Goal: Check status: Check status

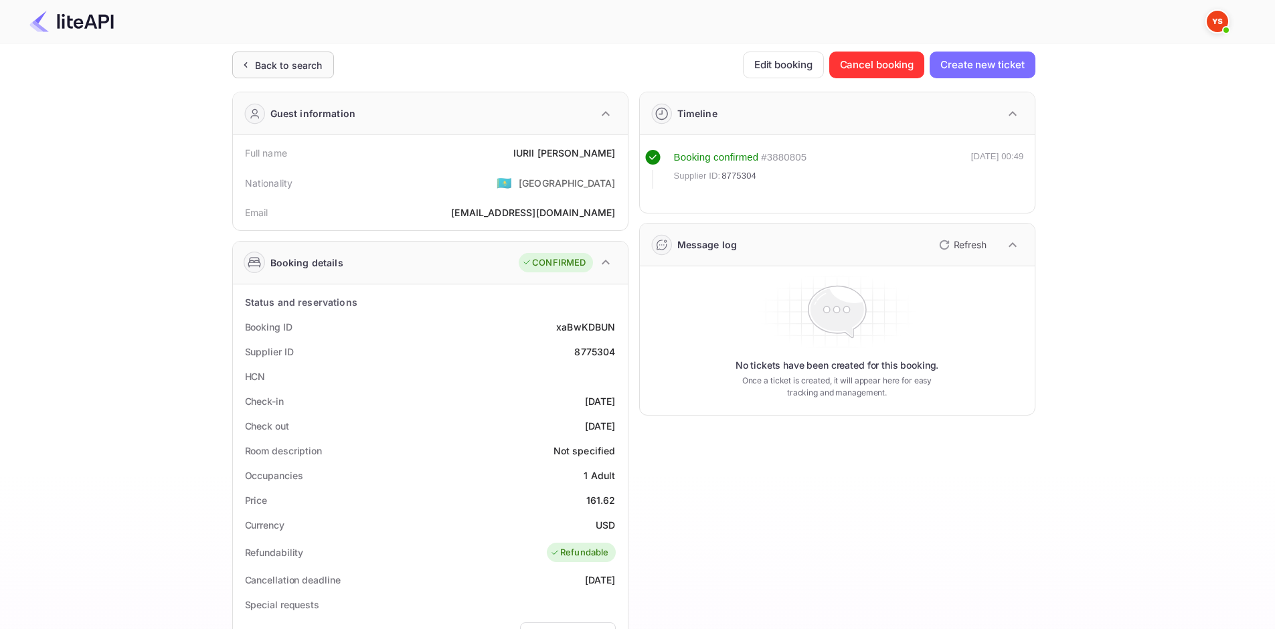
click at [304, 62] on div "Back to search" at bounding box center [289, 65] width 68 height 14
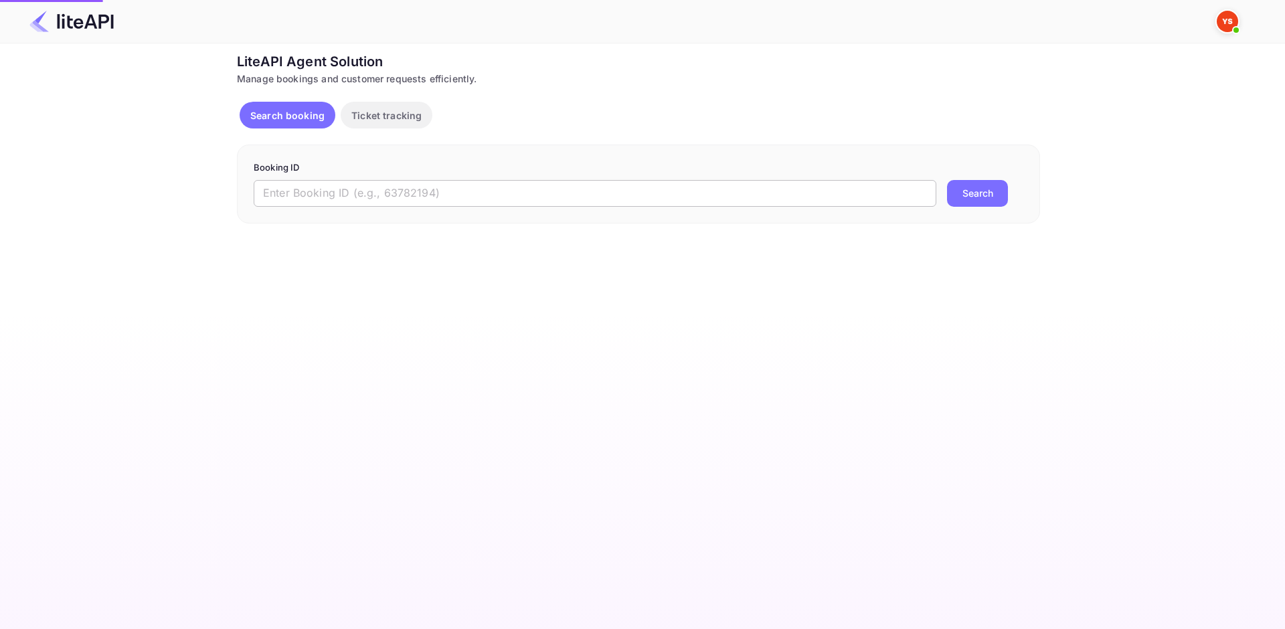
click at [382, 190] on input "text" at bounding box center [595, 193] width 682 height 27
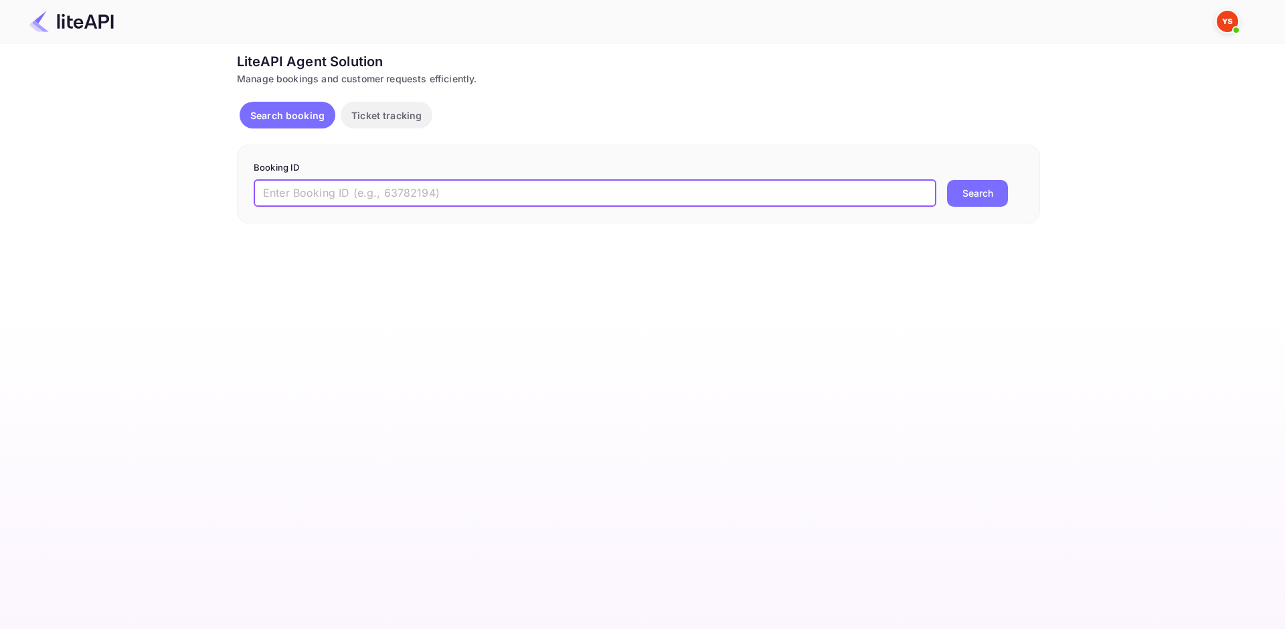
paste input "8733109"
type input "8733109"
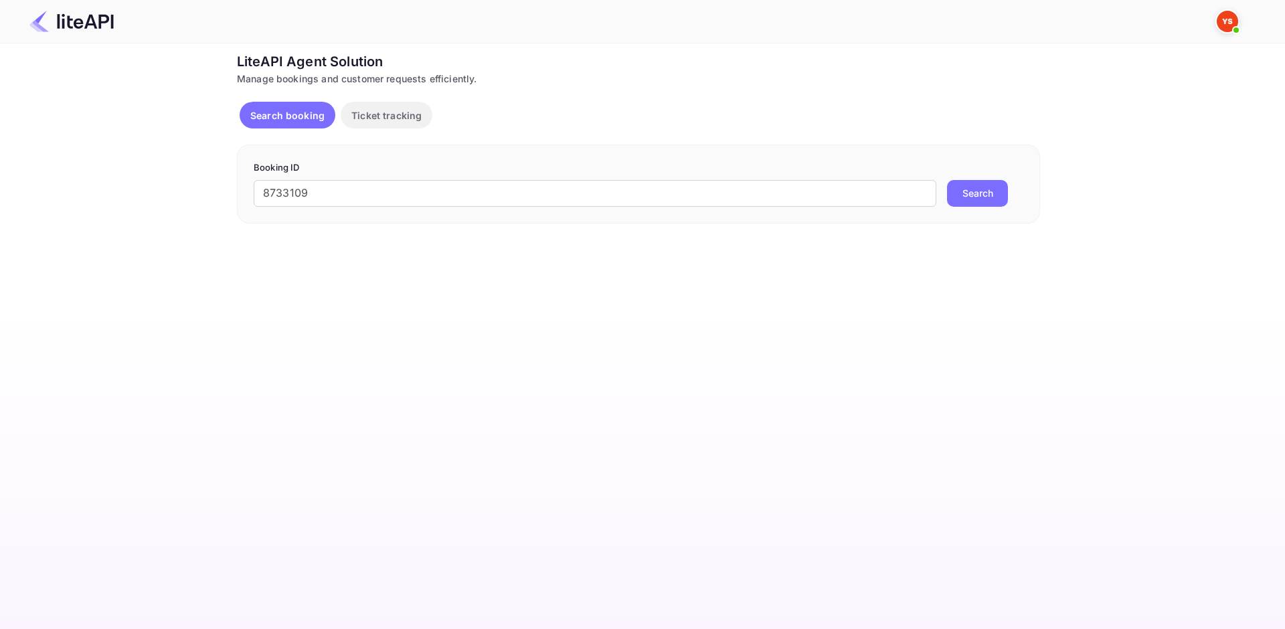
click at [980, 196] on button "Search" at bounding box center [977, 193] width 61 height 27
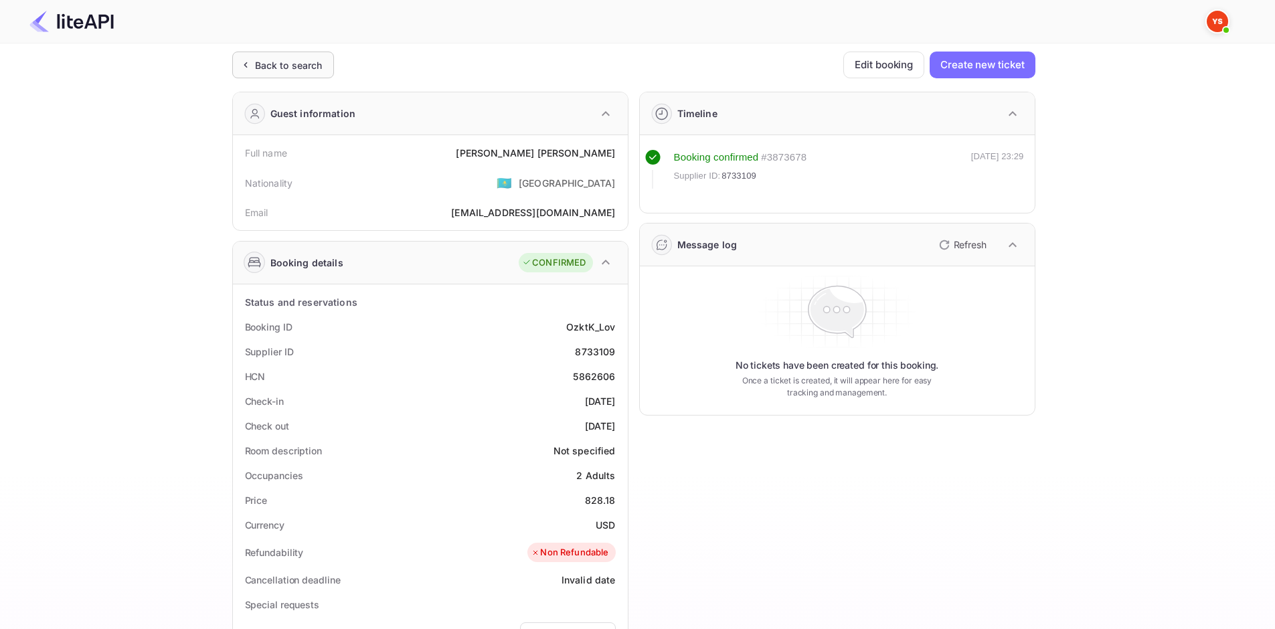
click at [266, 66] on div "Back to search" at bounding box center [289, 65] width 68 height 14
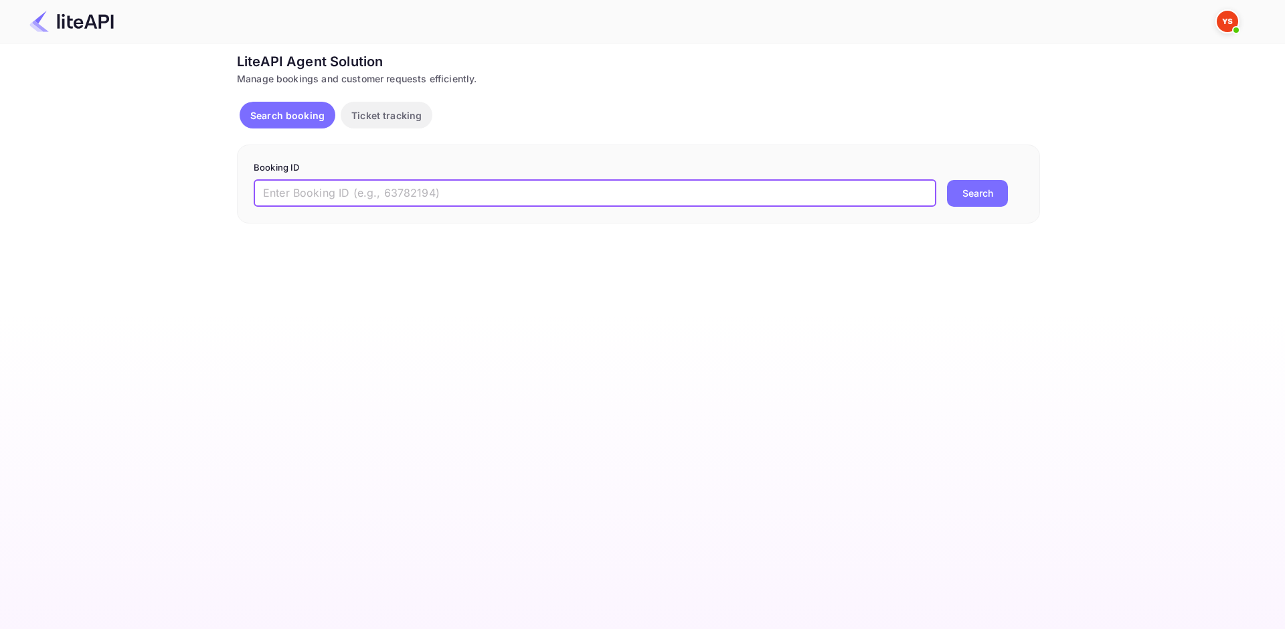
click at [361, 183] on input "text" at bounding box center [595, 193] width 682 height 27
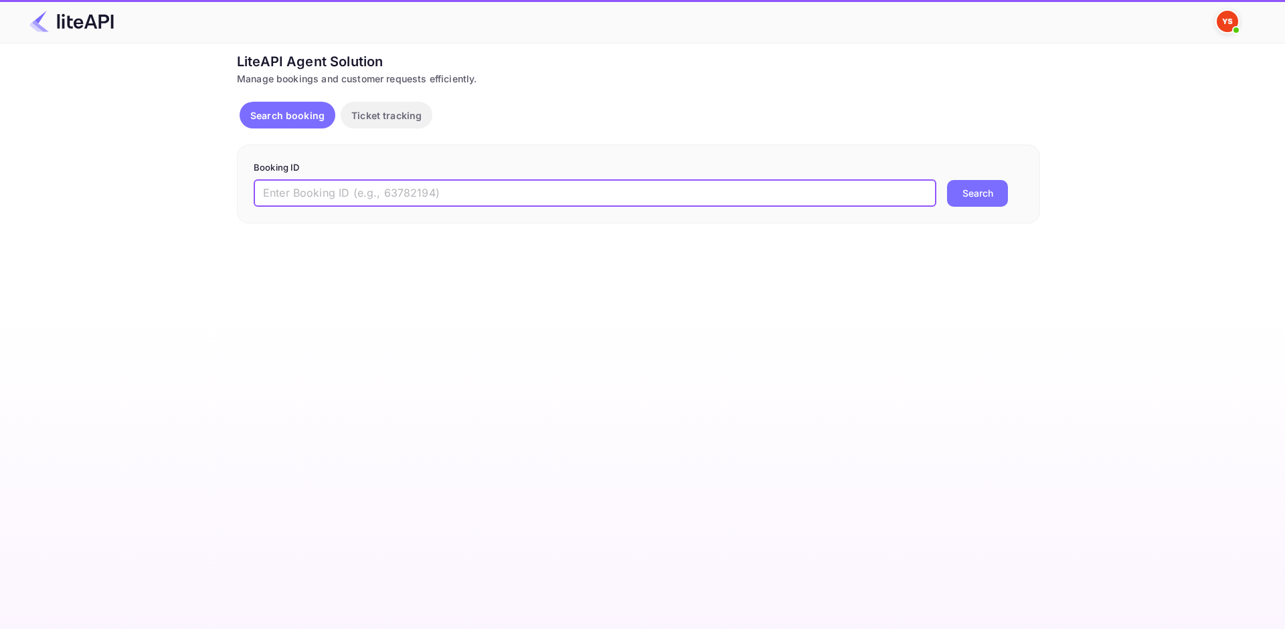
paste input "8858641"
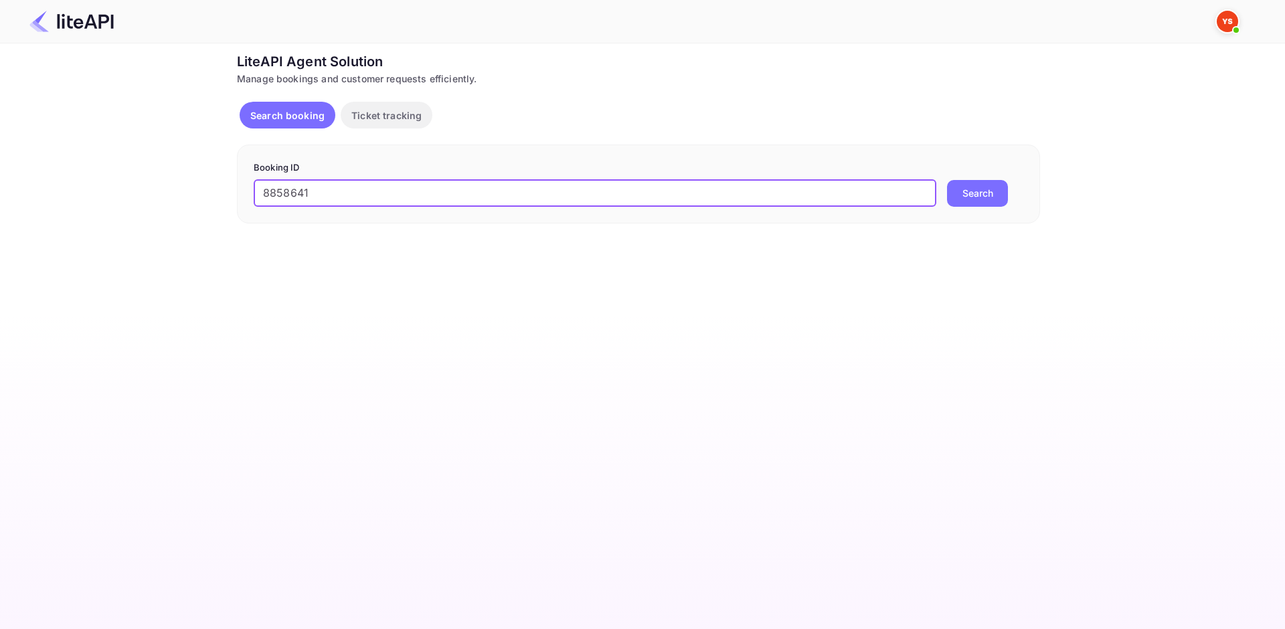
type input "8858641"
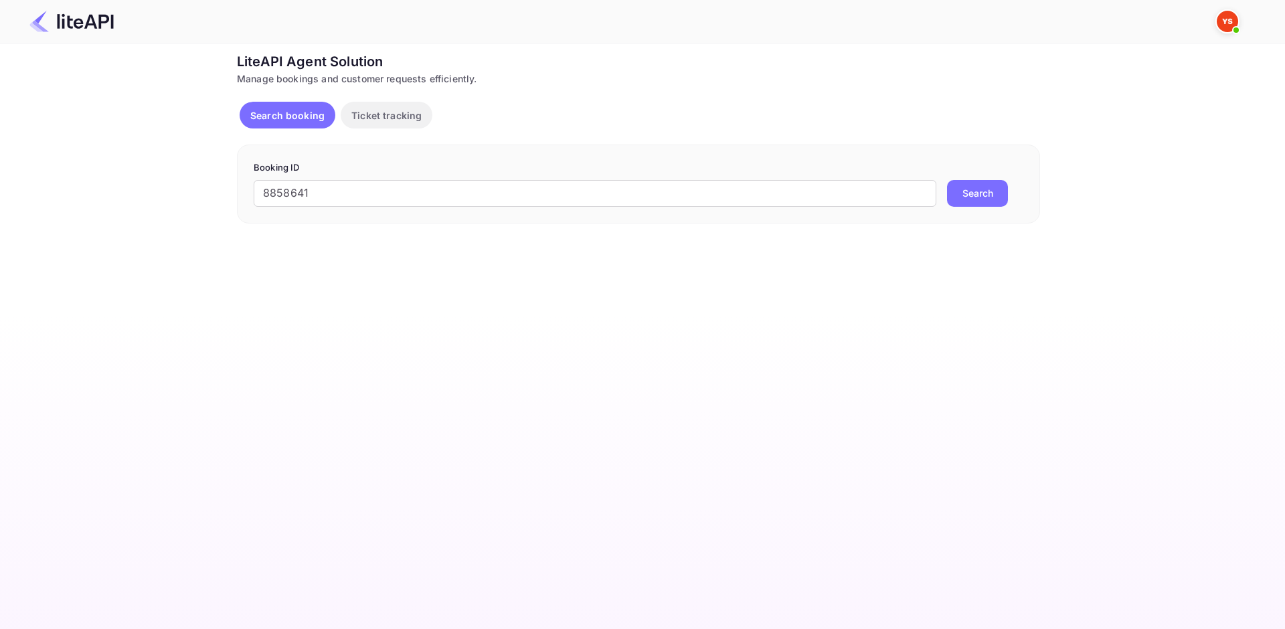
click at [978, 197] on button "Search" at bounding box center [977, 193] width 61 height 27
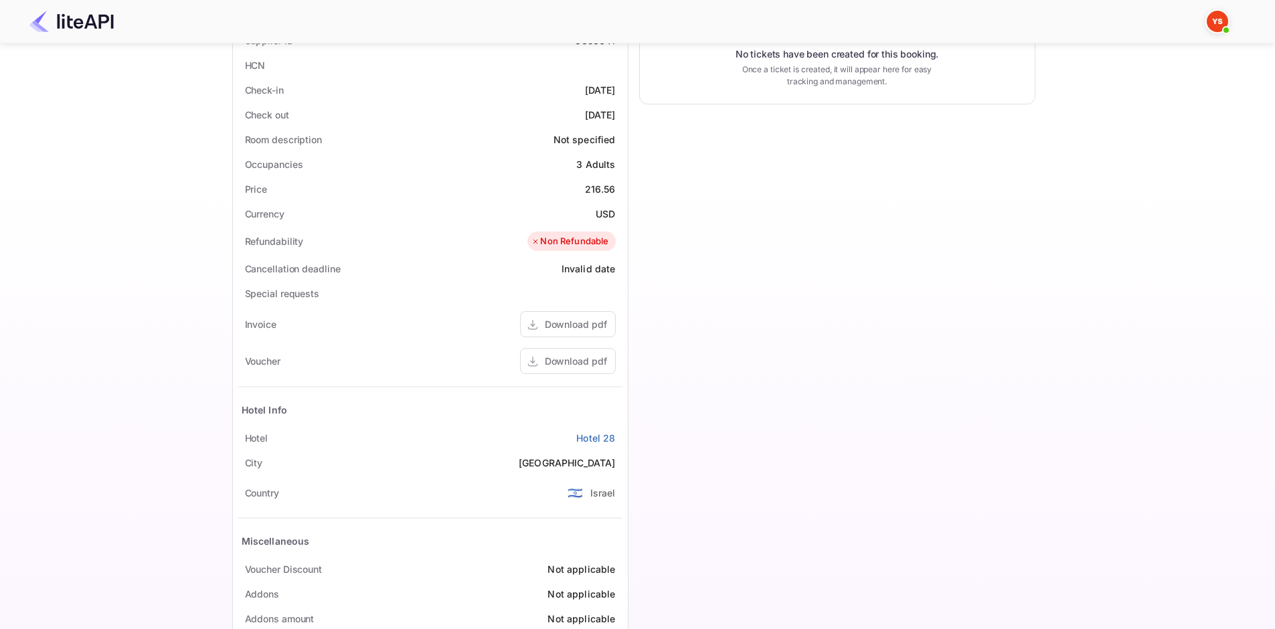
scroll to position [345, 0]
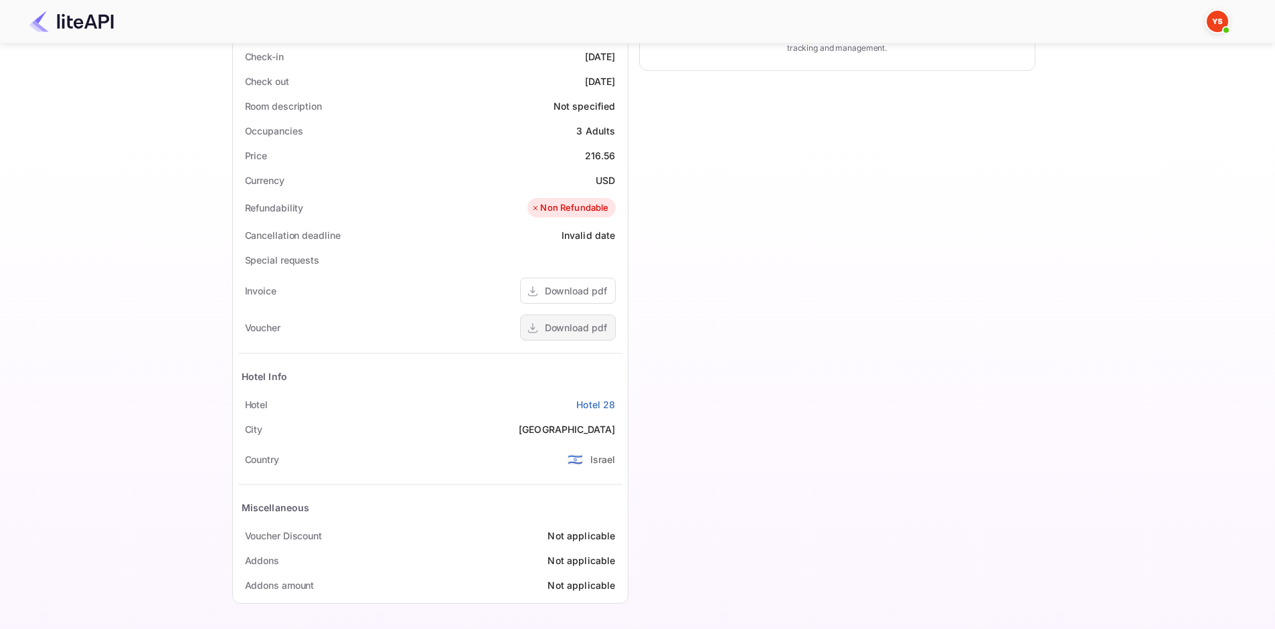
click at [574, 325] on div "Download pdf" at bounding box center [576, 328] width 62 height 14
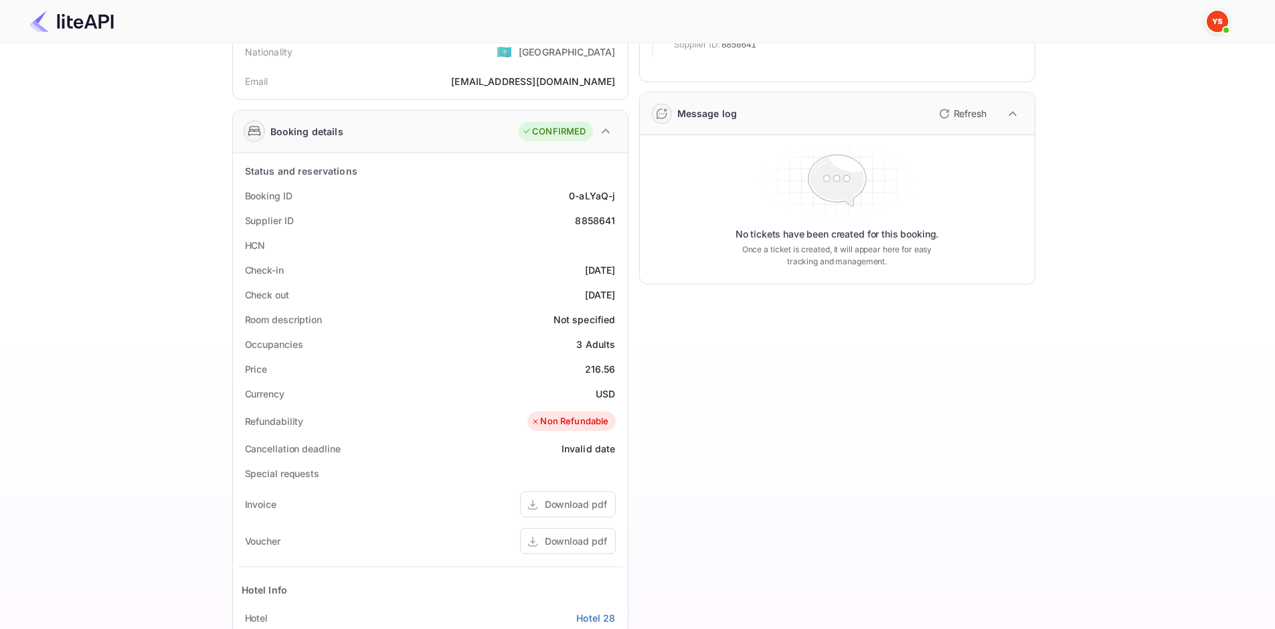
scroll to position [10, 0]
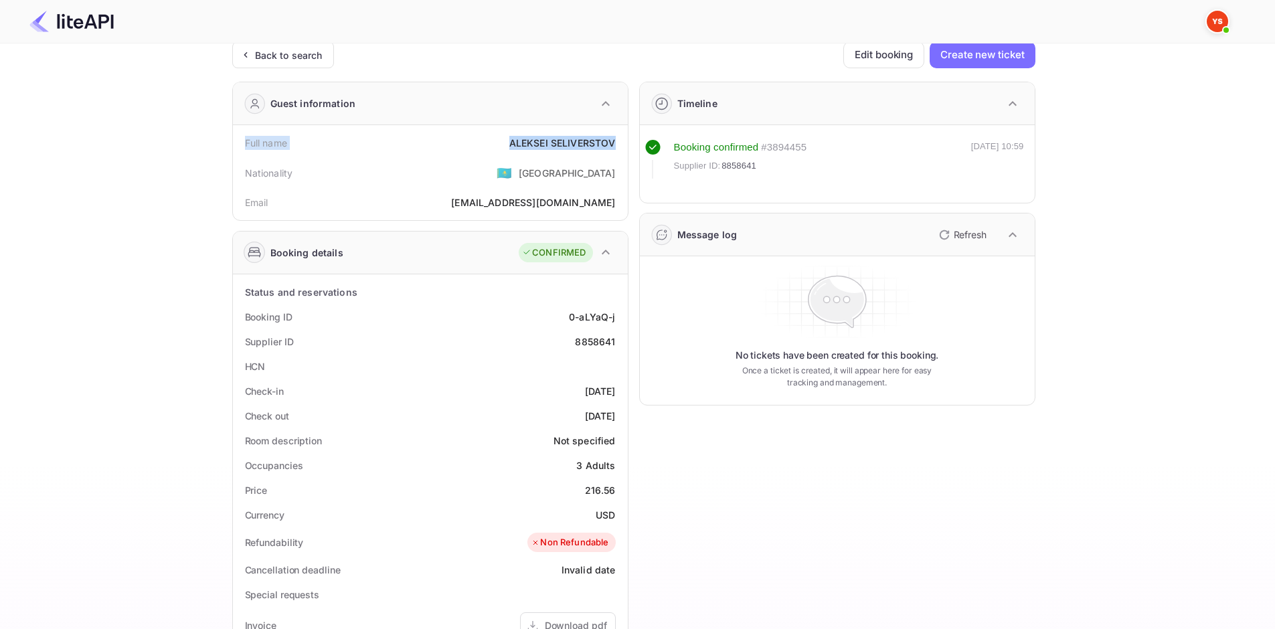
drag, startPoint x: 238, startPoint y: 141, endPoint x: 615, endPoint y: 149, distance: 376.8
click at [615, 149] on div "Full name [PERSON_NAME]" at bounding box center [430, 142] width 384 height 25
copy div "Full name [PERSON_NAME]"
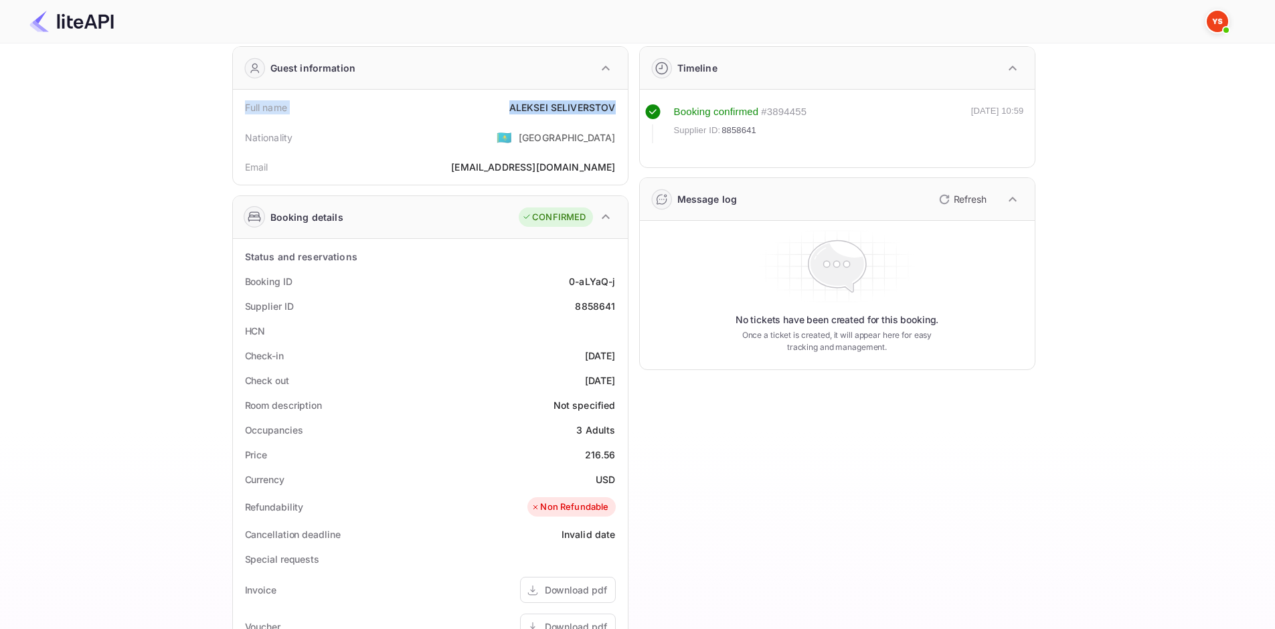
scroll to position [77, 0]
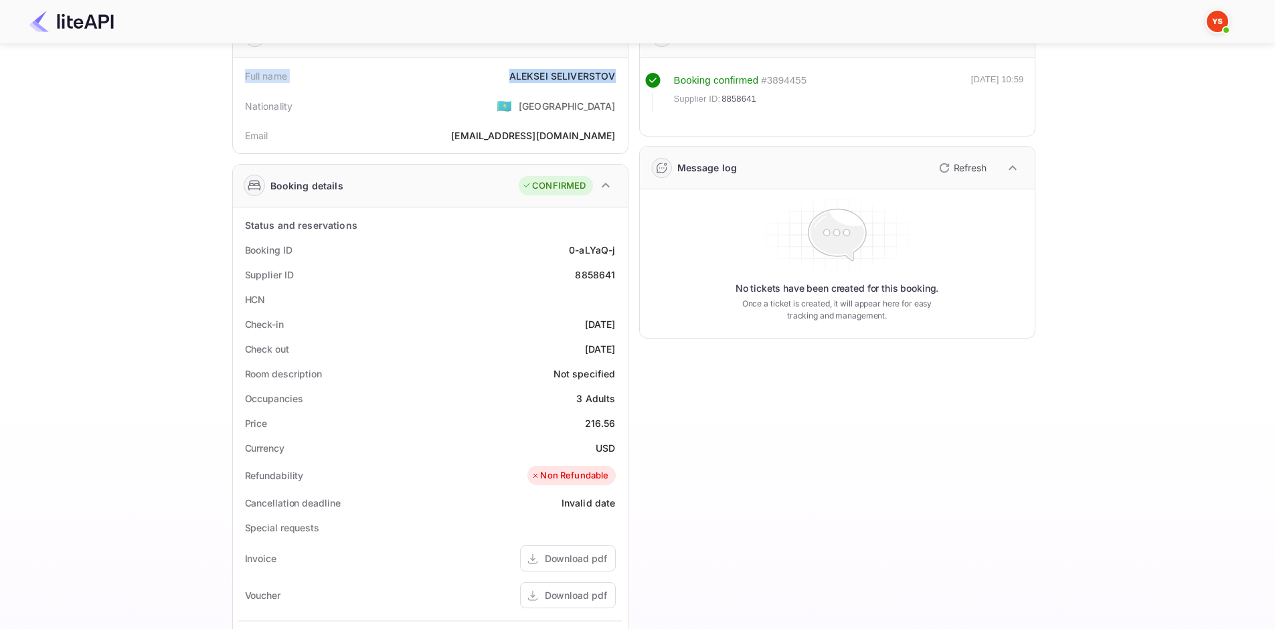
drag, startPoint x: 244, startPoint y: 244, endPoint x: 620, endPoint y: 347, distance: 390.4
click at [620, 344] on div "Status and reservations Booking ID 0-aLYaQ-j Supplier ID 8858641 HCN Check-in […" at bounding box center [430, 539] width 384 height 652
copy div "Booking ID 0-aLYaQ-j Supplier ID 8858641 HCN Check-in [DATE] Check out [DATE]"
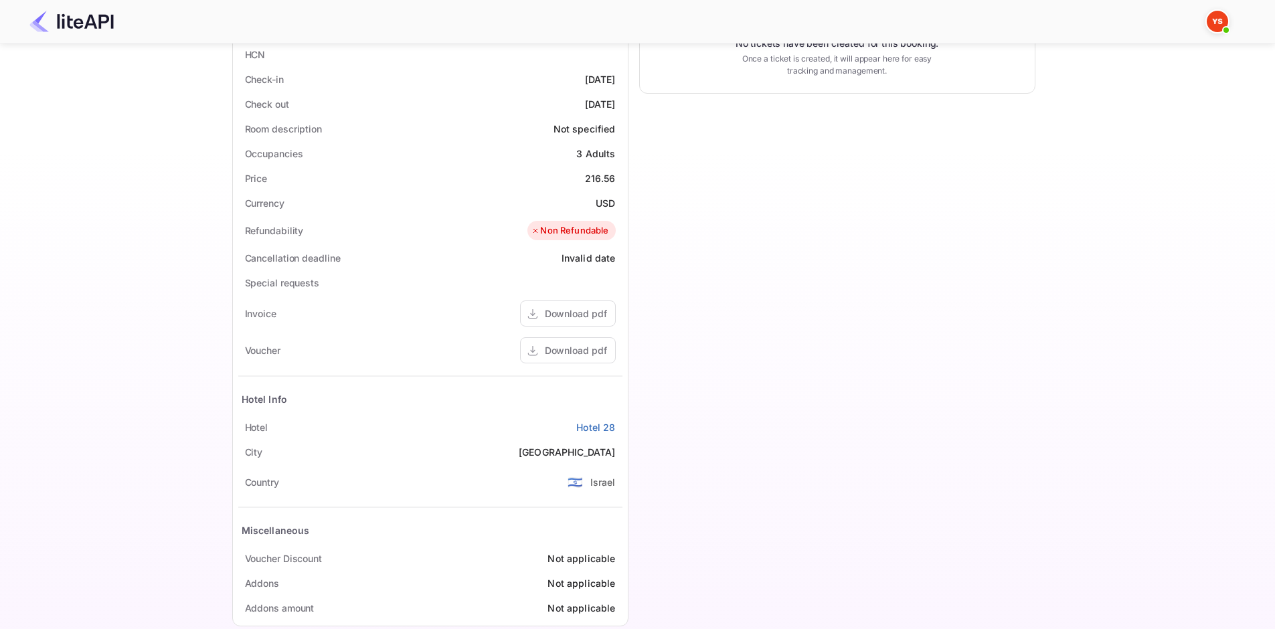
scroll to position [345, 0]
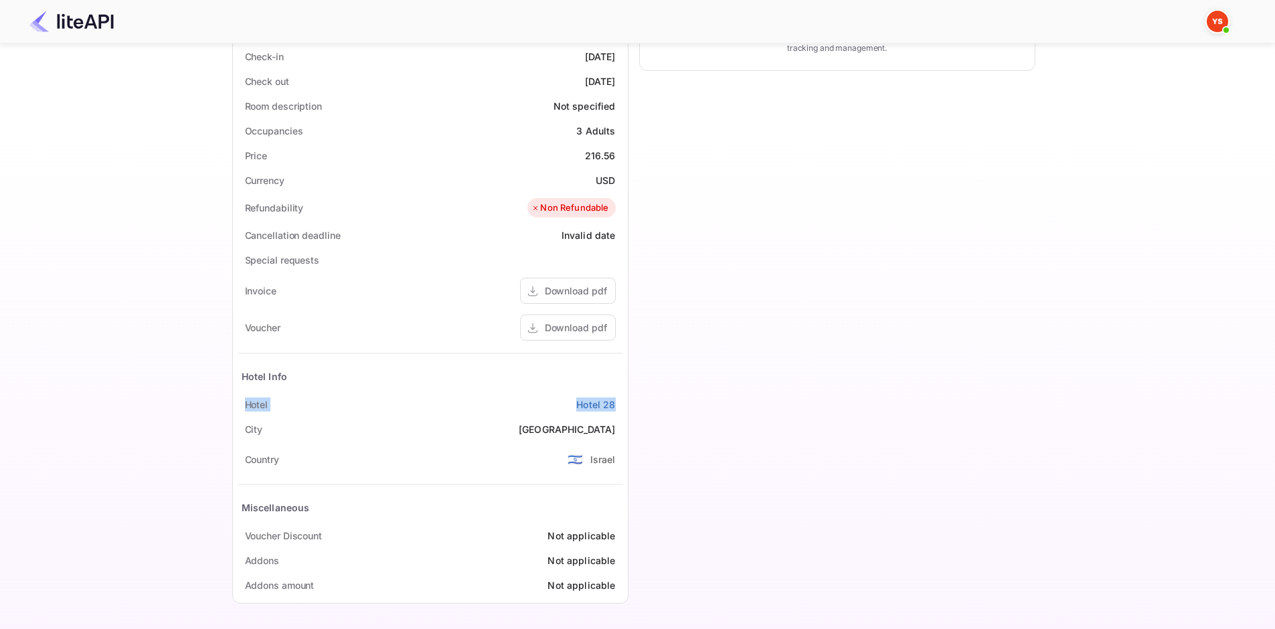
drag, startPoint x: 244, startPoint y: 405, endPoint x: 617, endPoint y: 399, distance: 372.7
click at [617, 399] on div "[GEOGRAPHIC_DATA] 28" at bounding box center [430, 404] width 384 height 25
copy div "[GEOGRAPHIC_DATA] 28"
click at [571, 333] on div "Download pdf" at bounding box center [576, 328] width 62 height 14
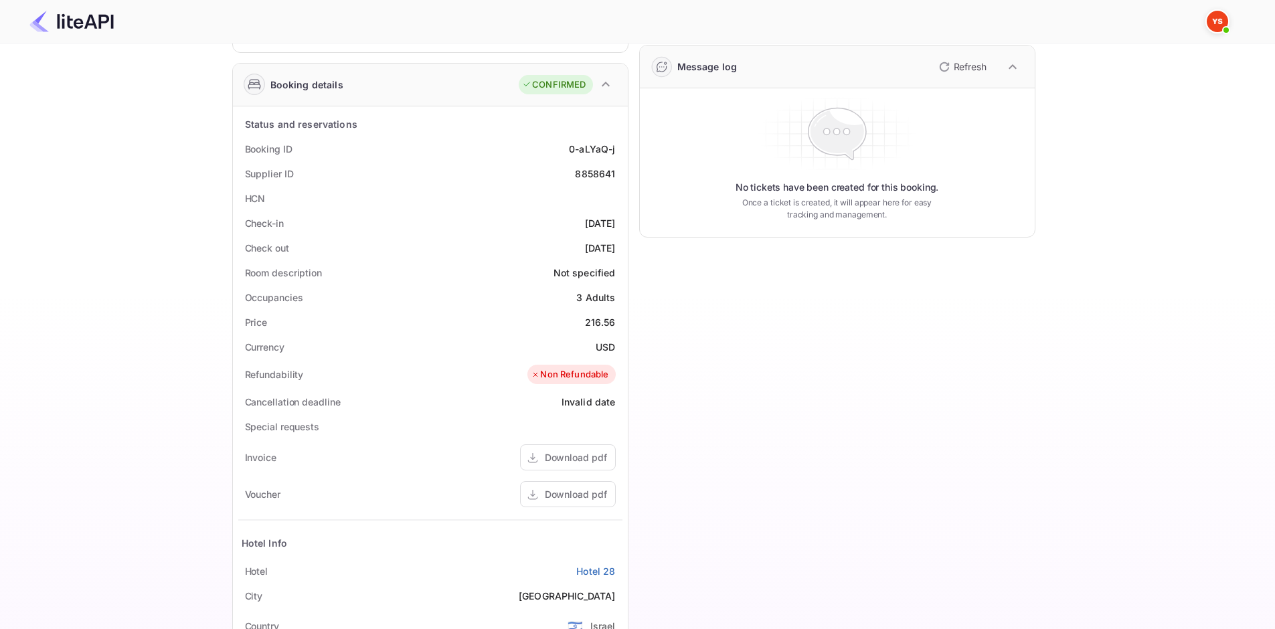
scroll to position [0, 0]
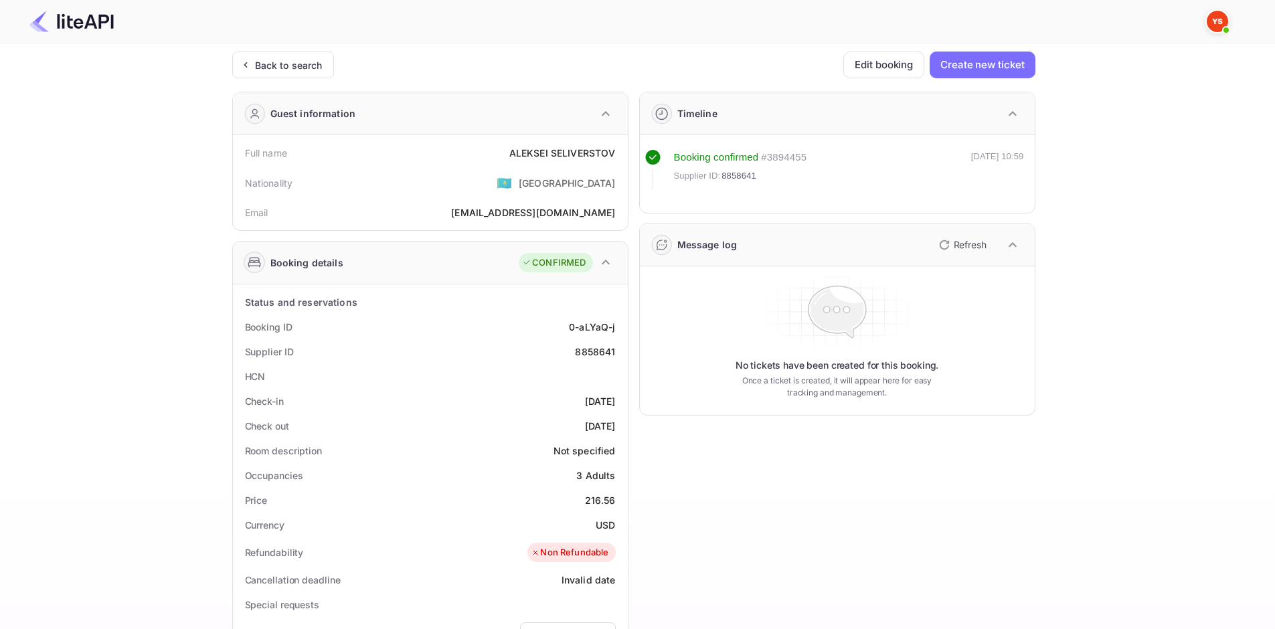
click at [307, 74] on div "Back to search" at bounding box center [283, 65] width 102 height 27
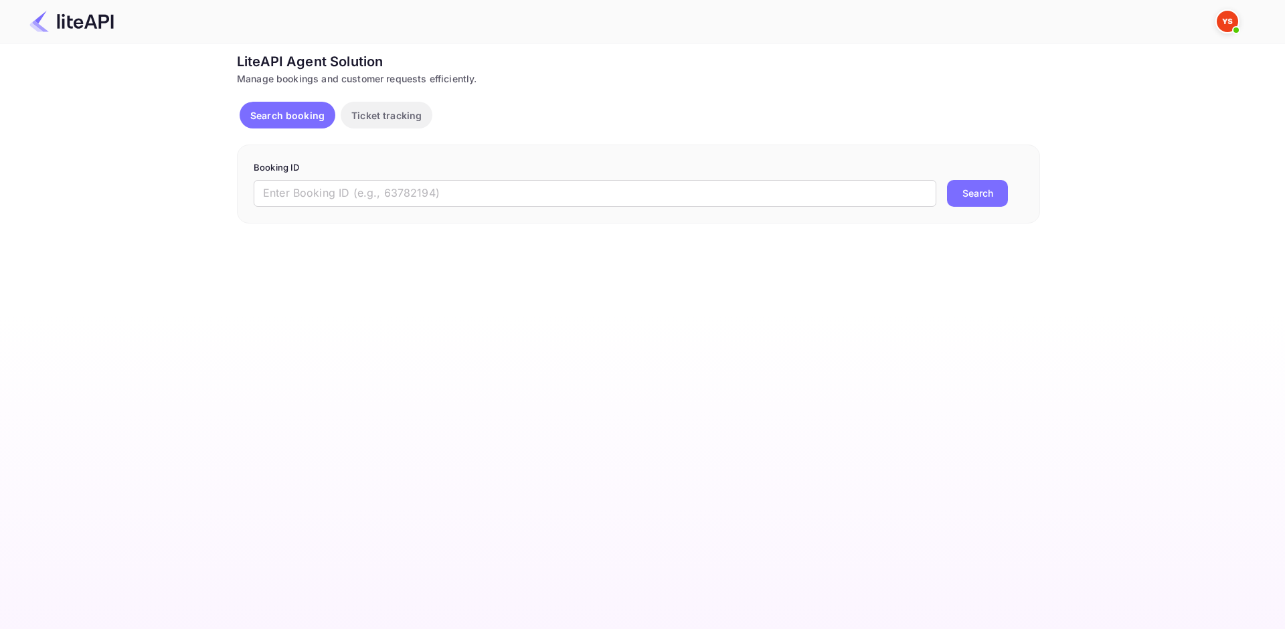
click at [345, 178] on form "Booking ID ​ Search" at bounding box center [638, 183] width 769 height 45
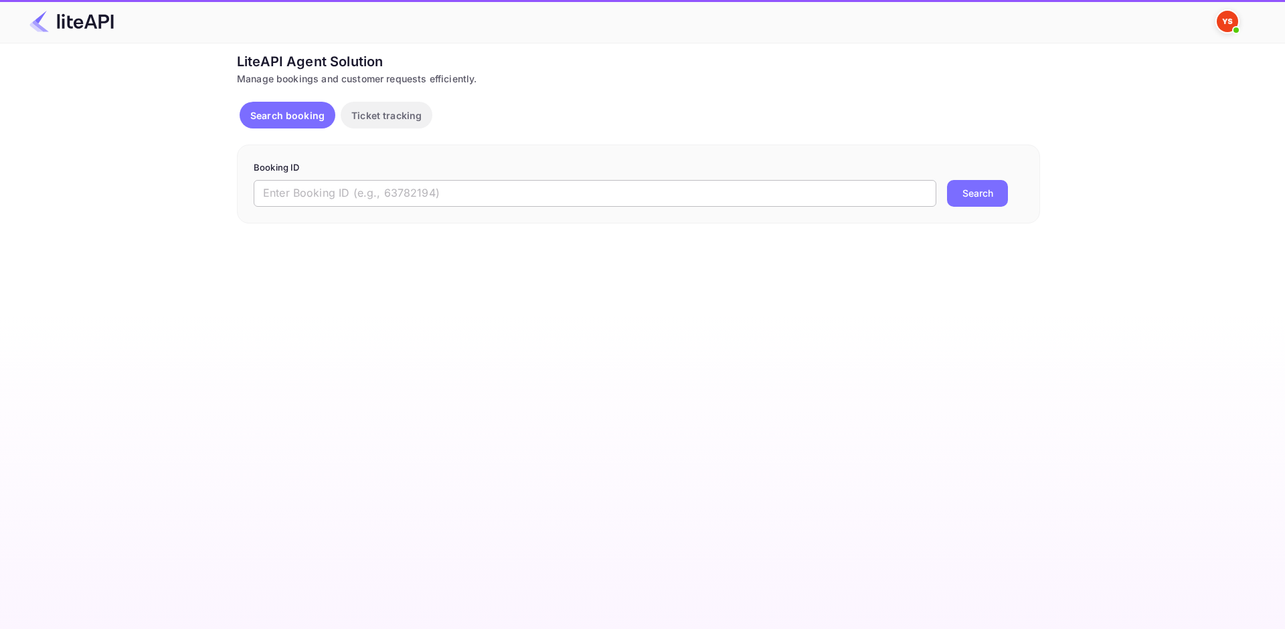
click at [356, 188] on input "text" at bounding box center [595, 193] width 682 height 27
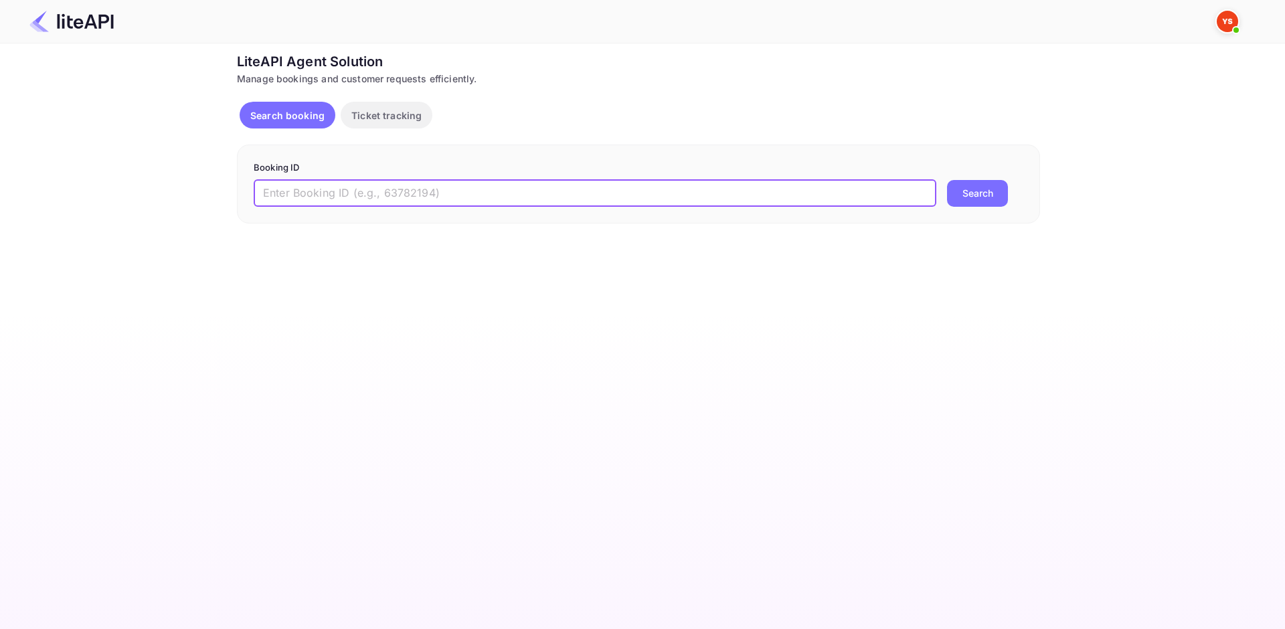
paste input "8724201"
type input "8724201"
click at [976, 189] on button "Search" at bounding box center [977, 193] width 61 height 27
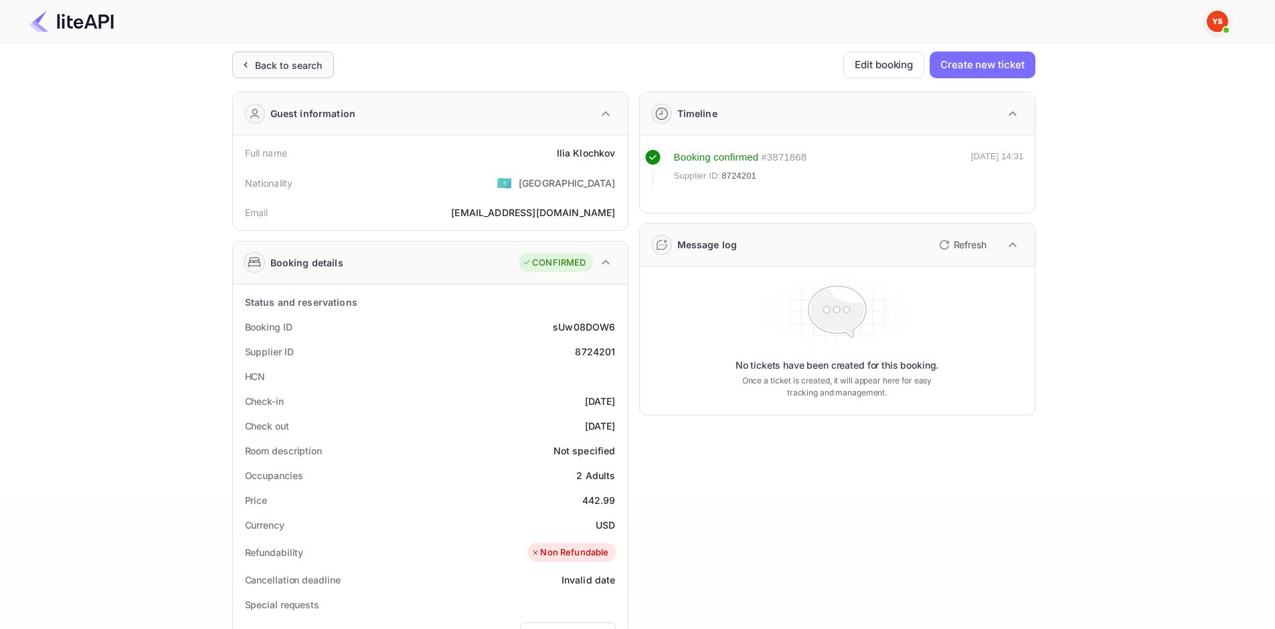
click at [283, 66] on div "Back to search" at bounding box center [289, 65] width 68 height 14
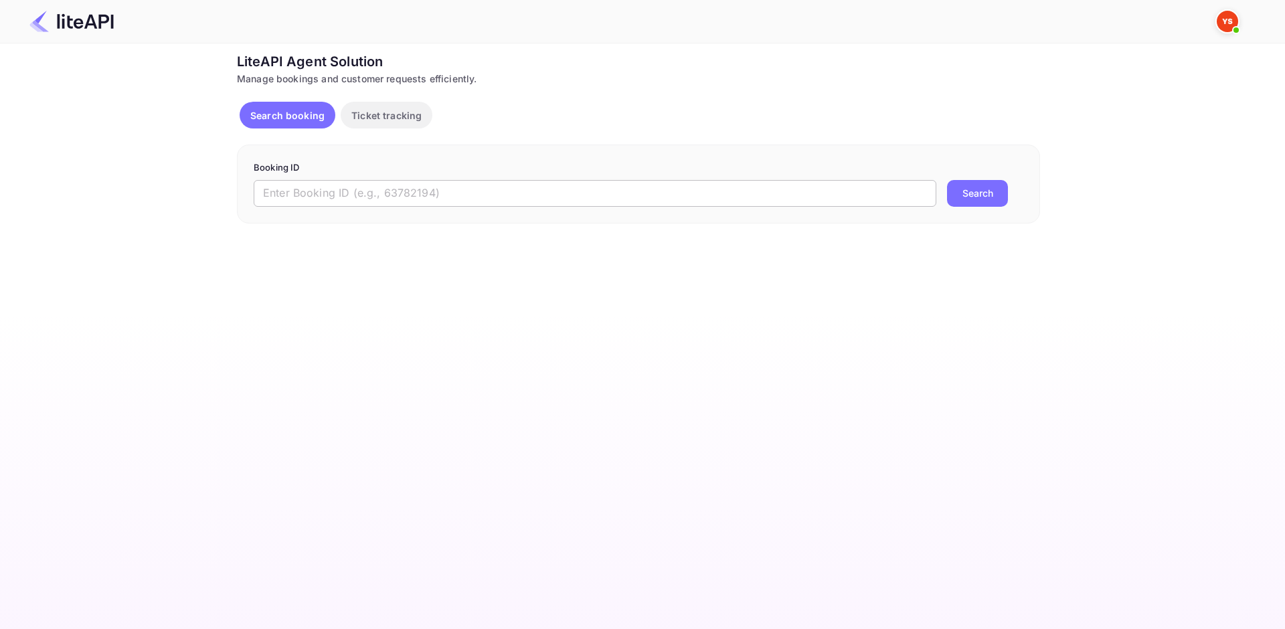
click at [412, 190] on input "text" at bounding box center [595, 193] width 682 height 27
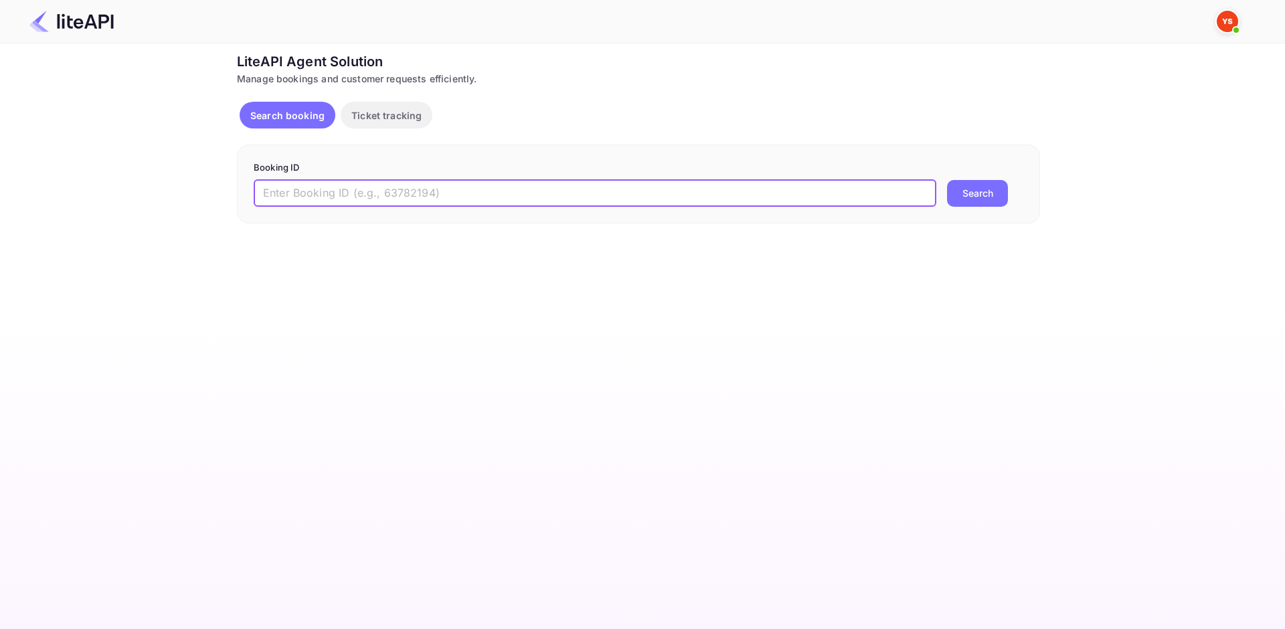
paste input "7604544"
type input "7604544"
click at [973, 191] on button "Search" at bounding box center [977, 193] width 61 height 27
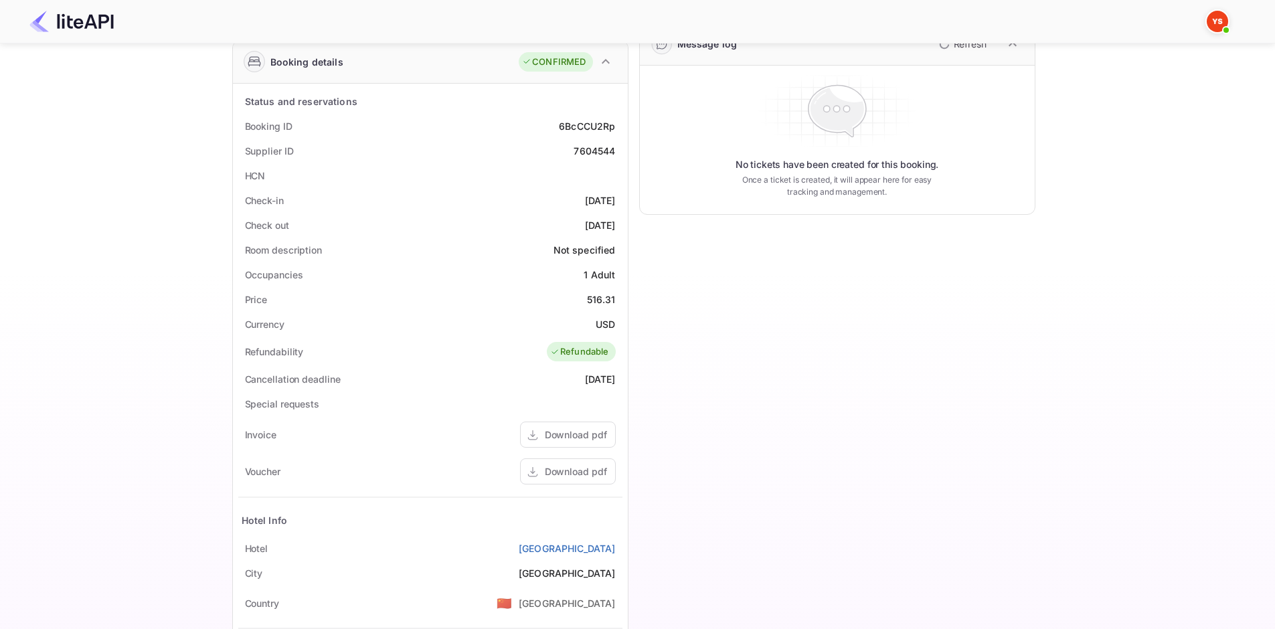
scroll to position [268, 0]
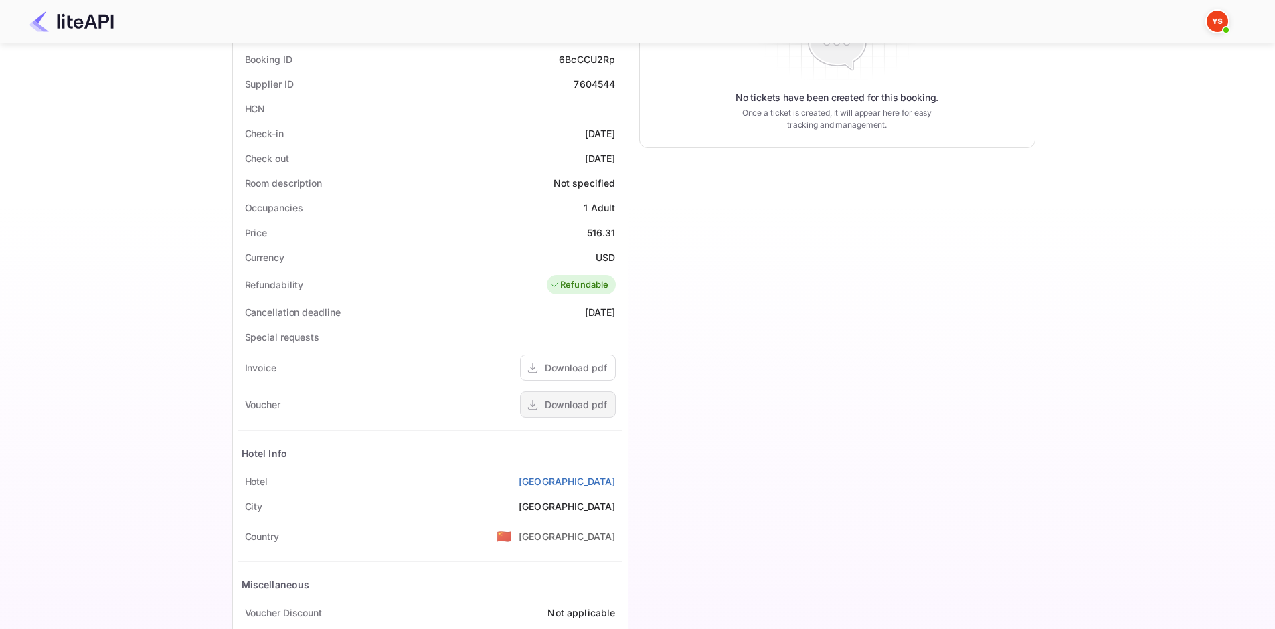
click at [565, 400] on div "Download pdf" at bounding box center [576, 404] width 62 height 14
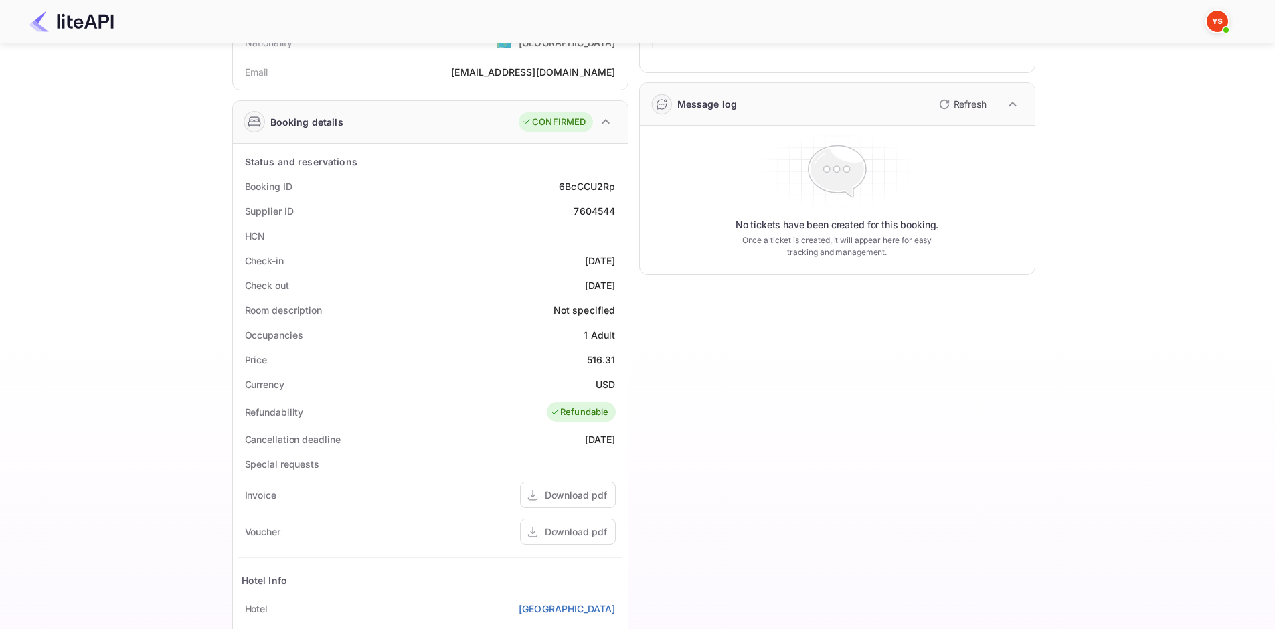
scroll to position [0, 0]
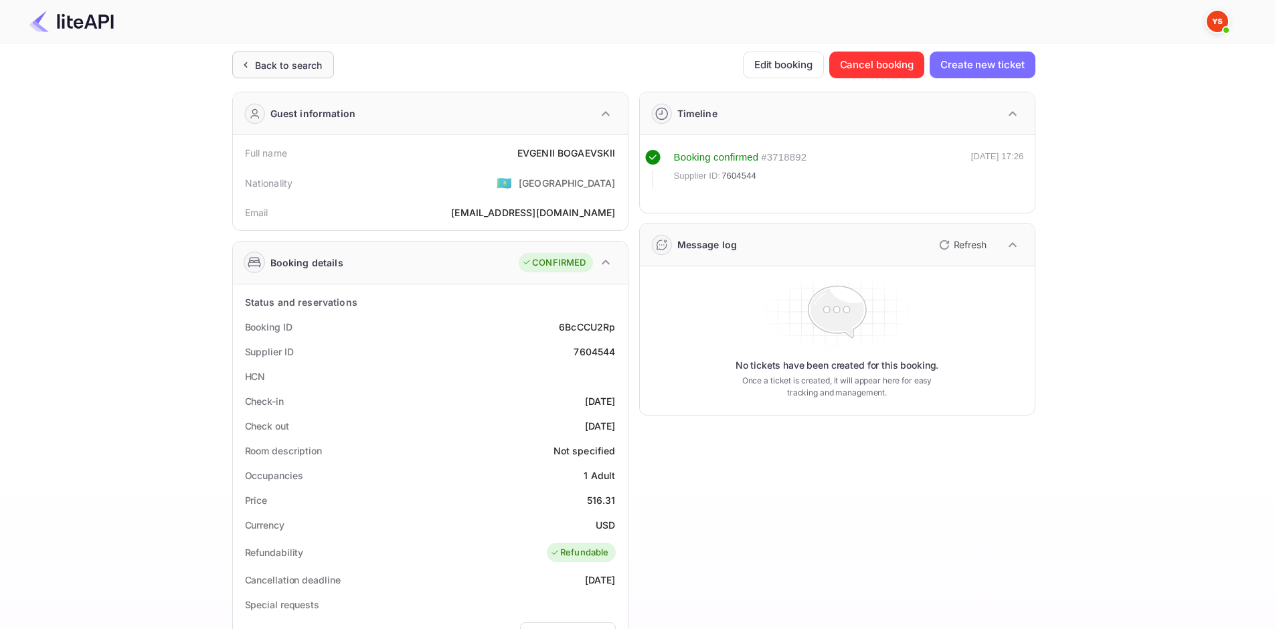
click at [294, 56] on div "Back to search" at bounding box center [283, 65] width 102 height 27
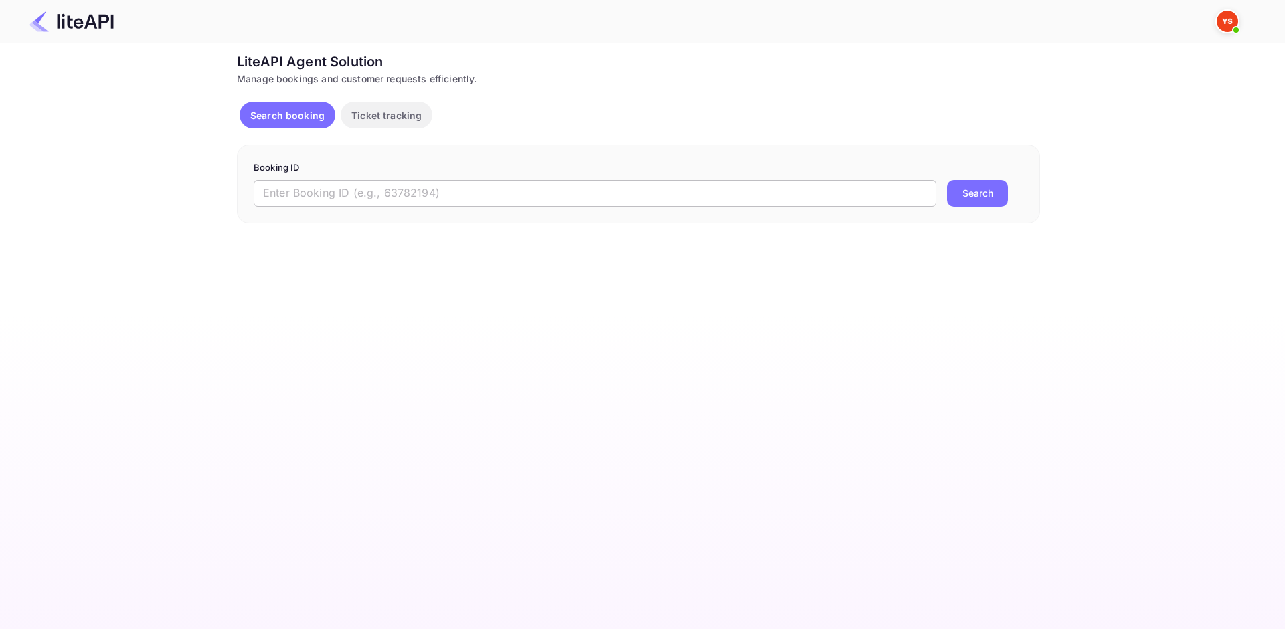
click at [343, 196] on input "text" at bounding box center [595, 193] width 682 height 27
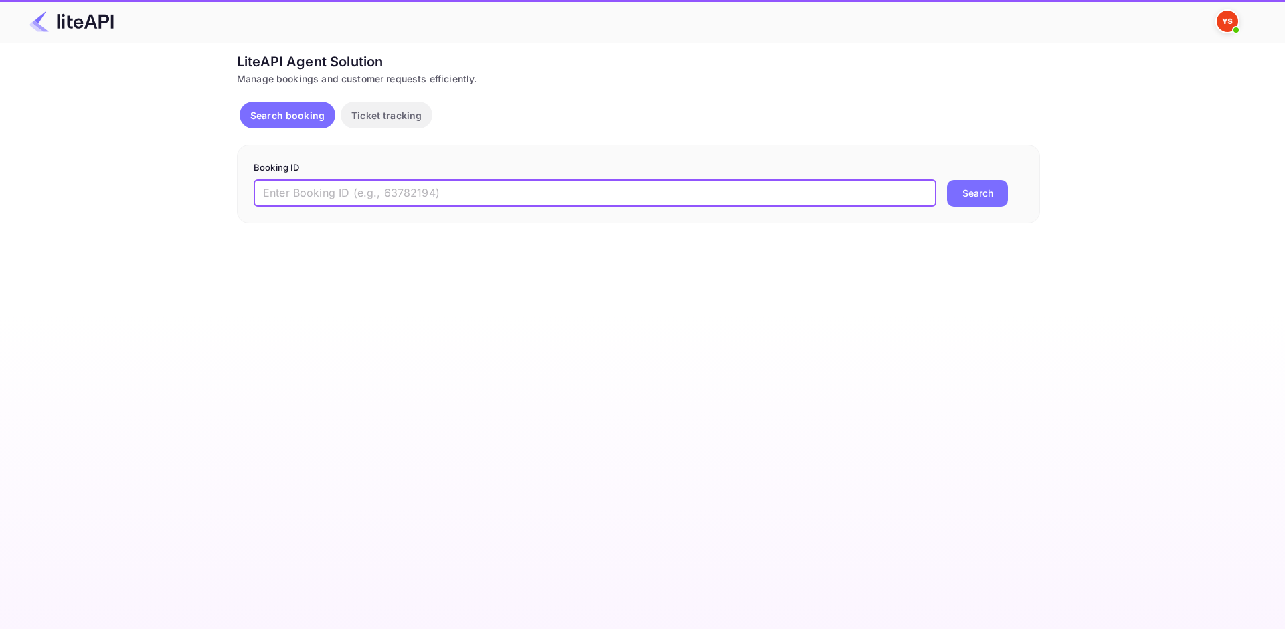
paste input "8672298"
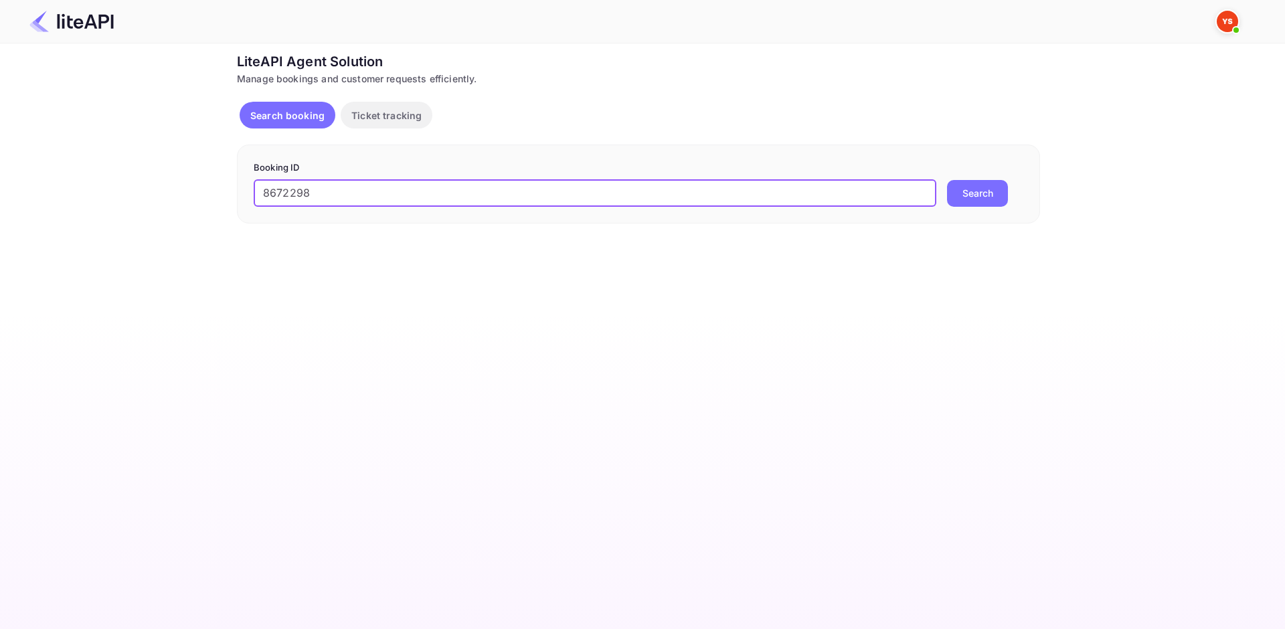
type input "8672298"
click at [966, 195] on button "Search" at bounding box center [977, 193] width 61 height 27
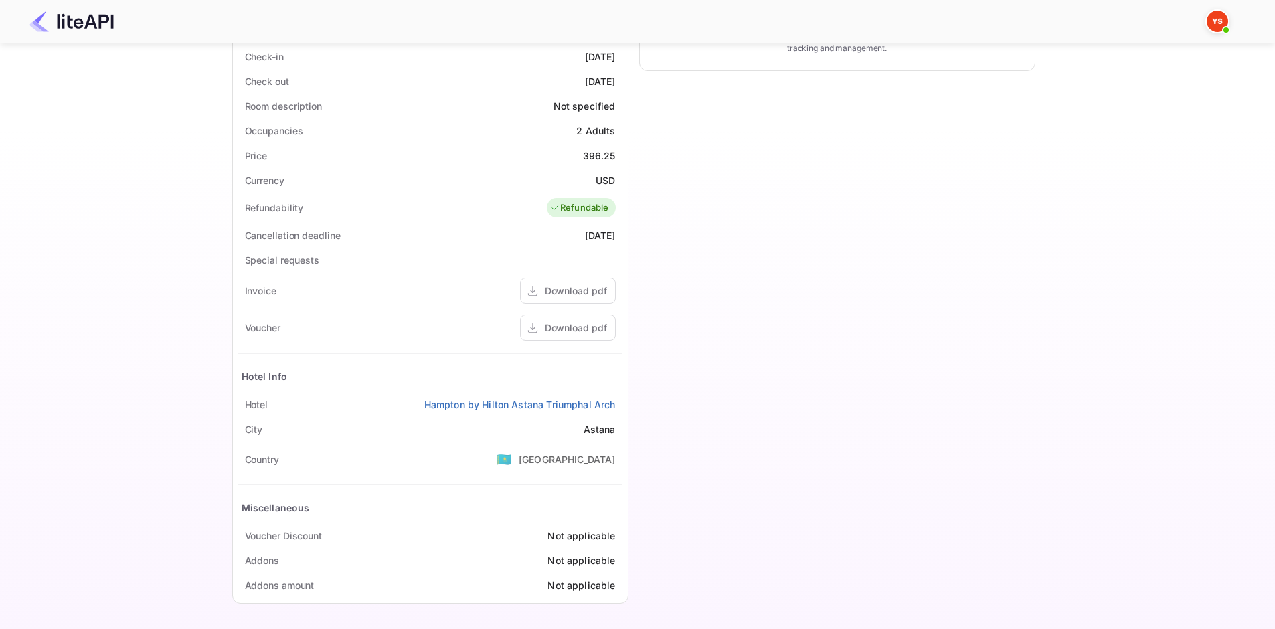
scroll to position [10, 0]
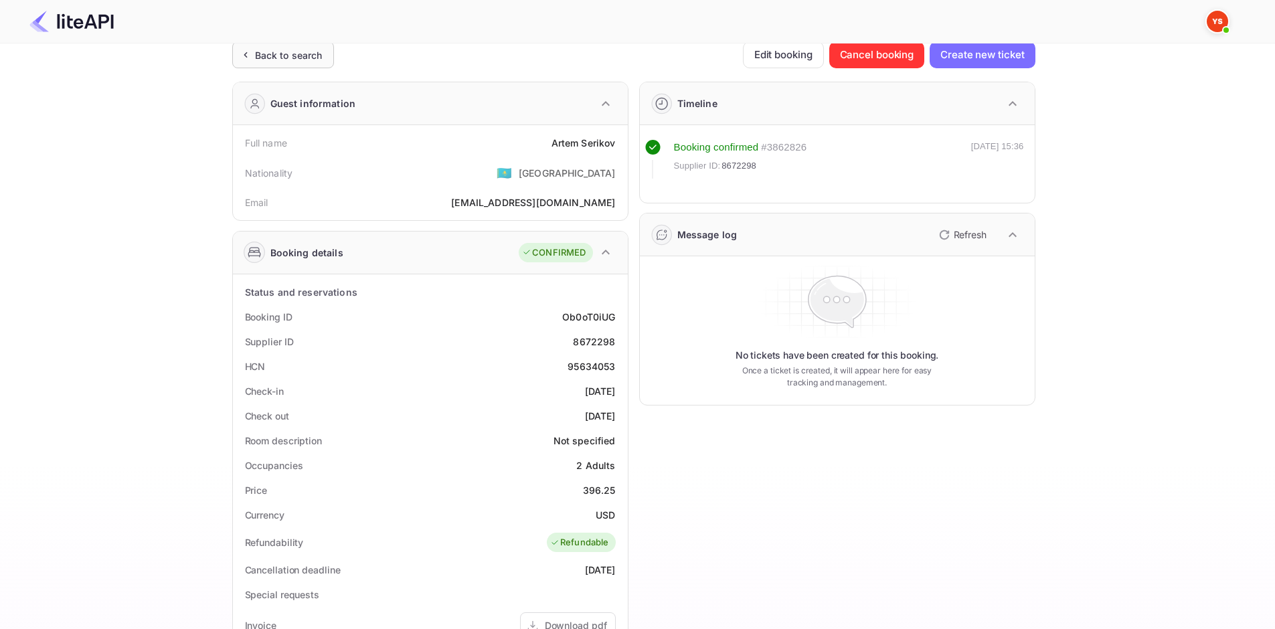
click at [304, 56] on div "Back to search" at bounding box center [289, 55] width 68 height 14
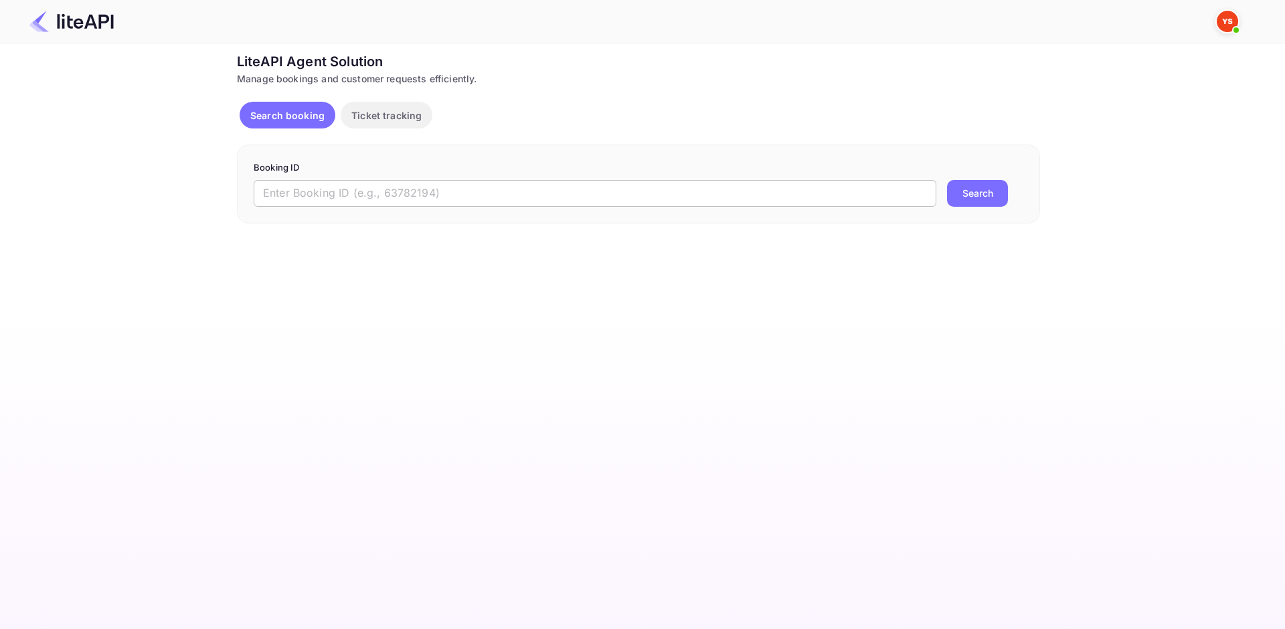
drag, startPoint x: 344, startPoint y: 191, endPoint x: 359, endPoint y: 189, distance: 15.5
click at [345, 191] on input "text" at bounding box center [595, 193] width 682 height 27
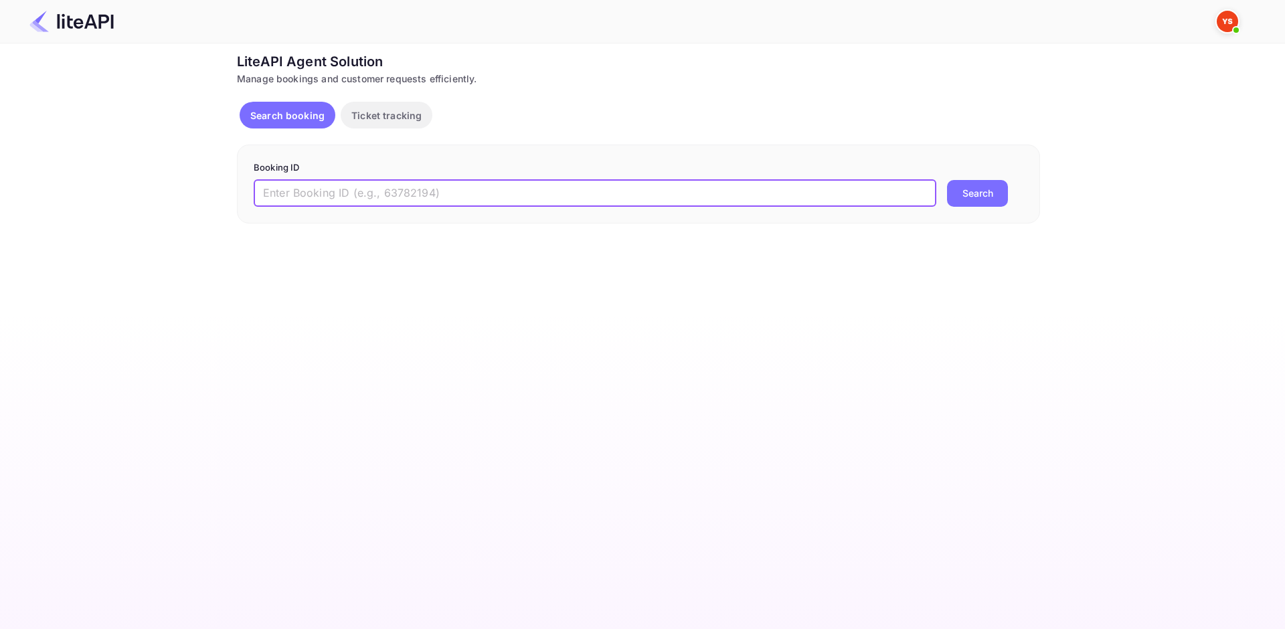
paste input "8731101"
type input "8731101"
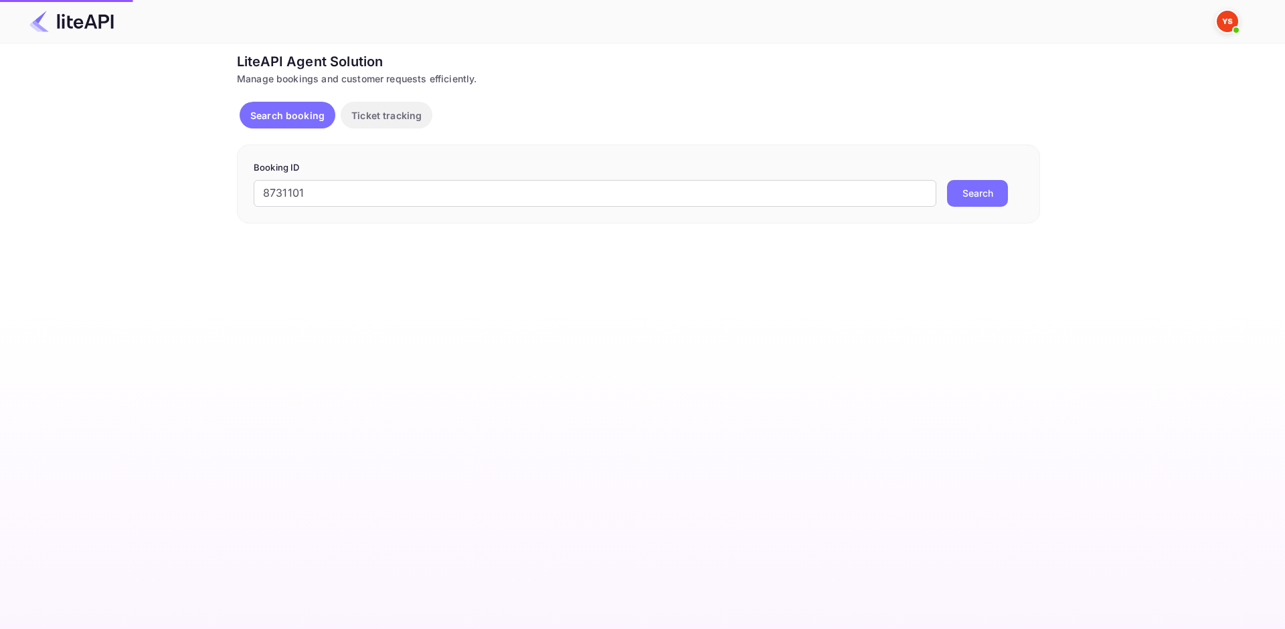
click at [966, 197] on button "Search" at bounding box center [977, 193] width 61 height 27
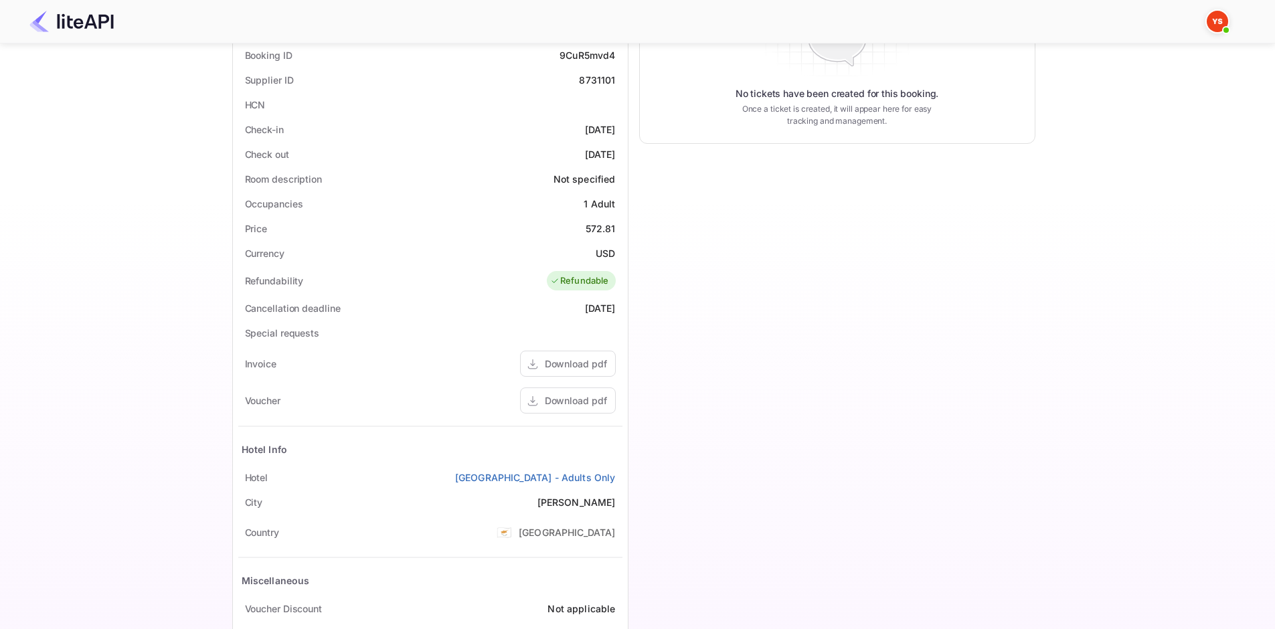
scroll to position [335, 0]
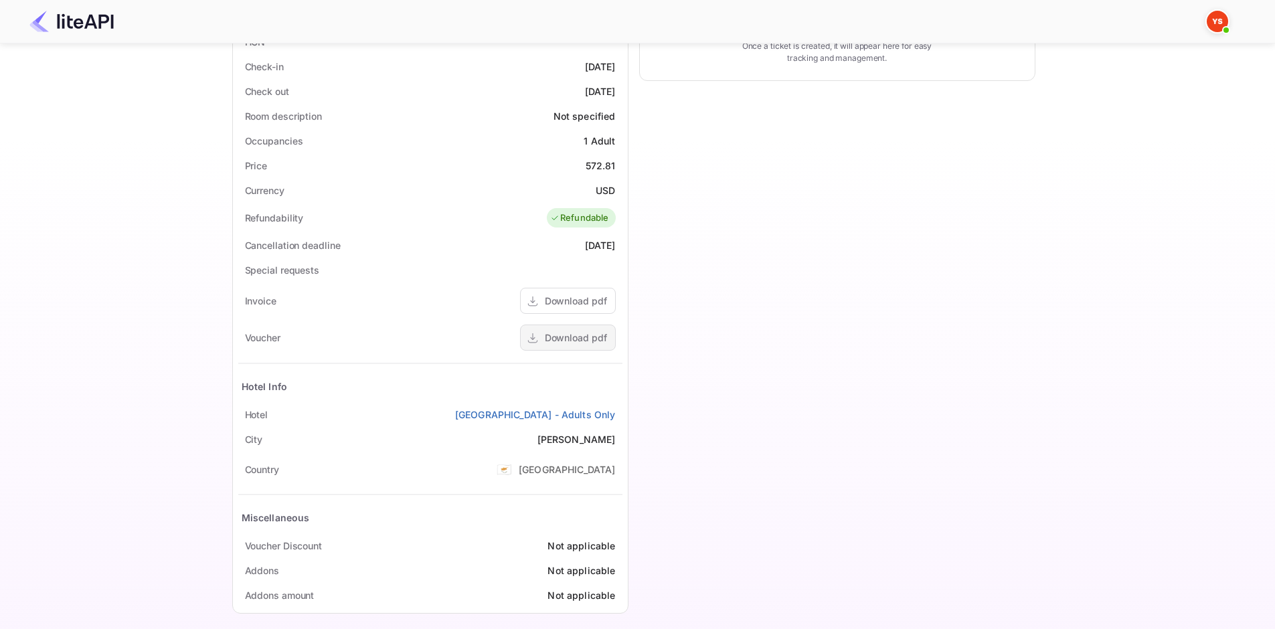
click at [592, 343] on div "Download pdf" at bounding box center [576, 338] width 62 height 14
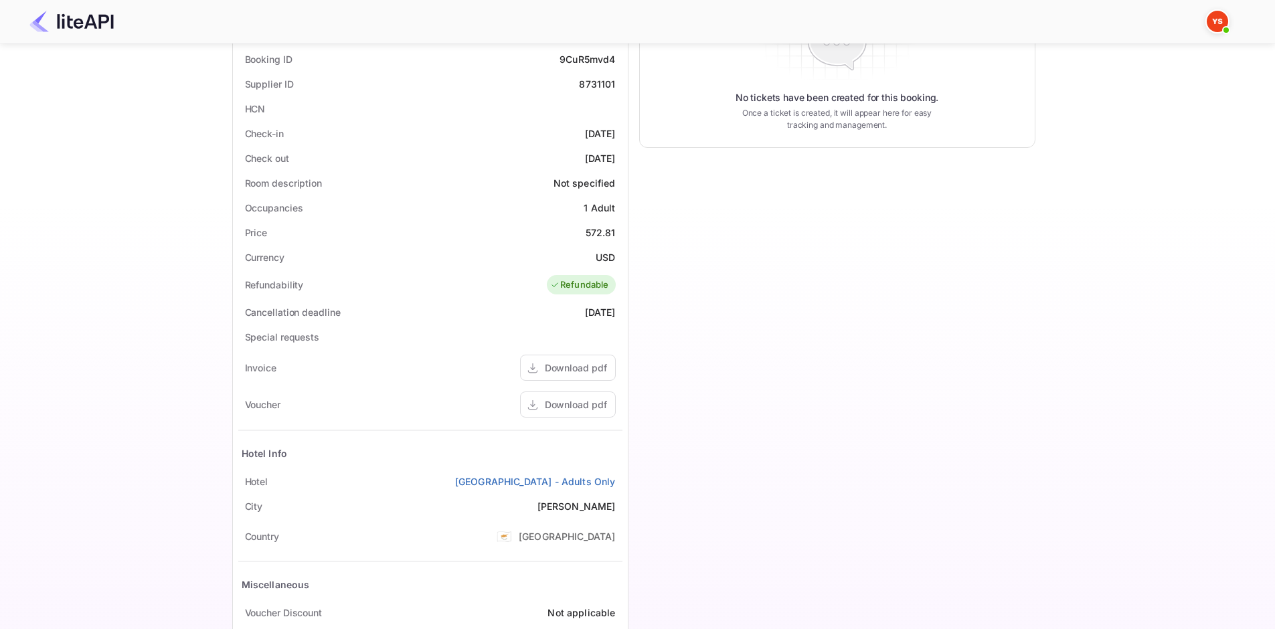
scroll to position [201, 0]
